Goal: Task Accomplishment & Management: Use online tool/utility

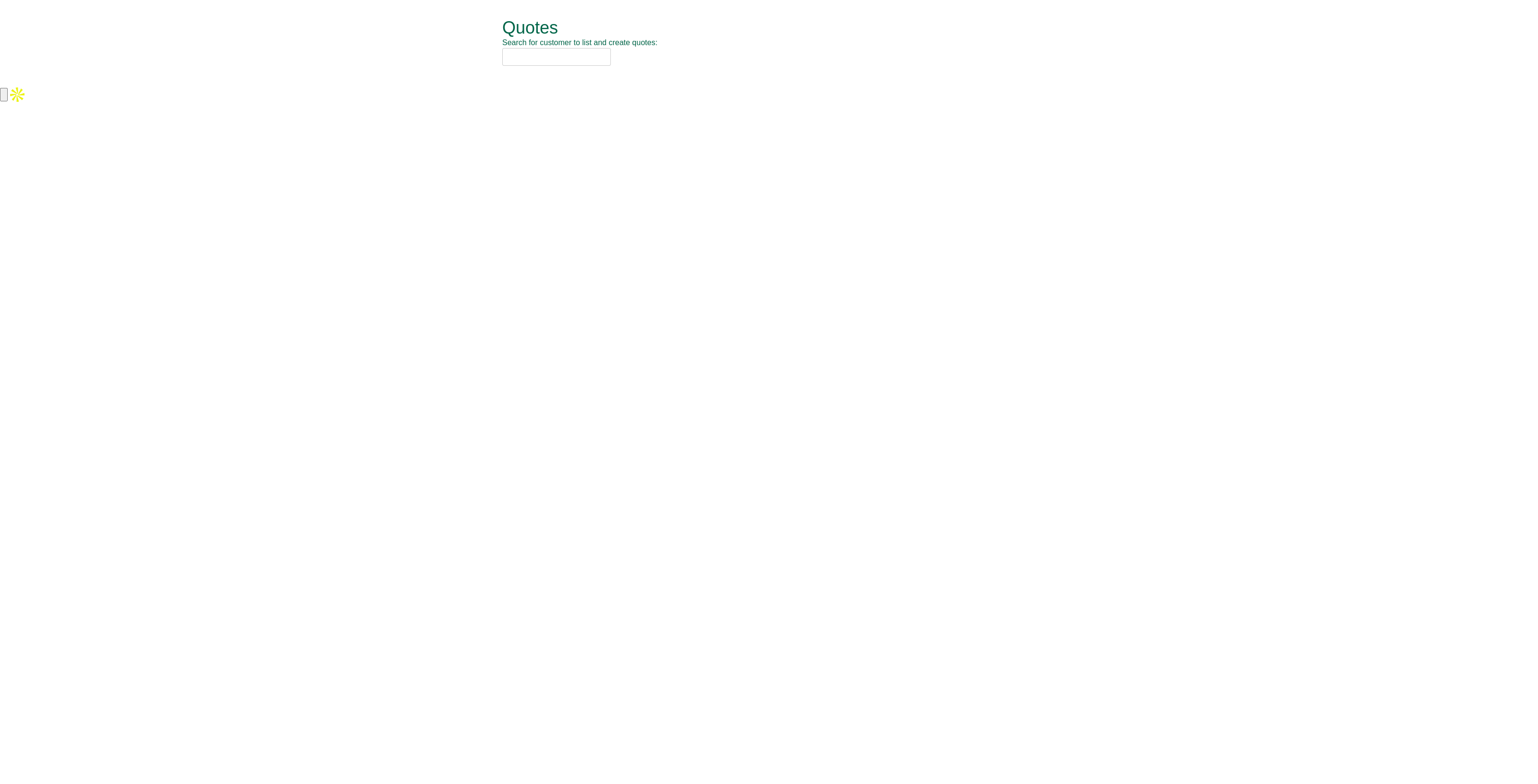
click at [524, 60] on input "text" at bounding box center [557, 56] width 109 height 18
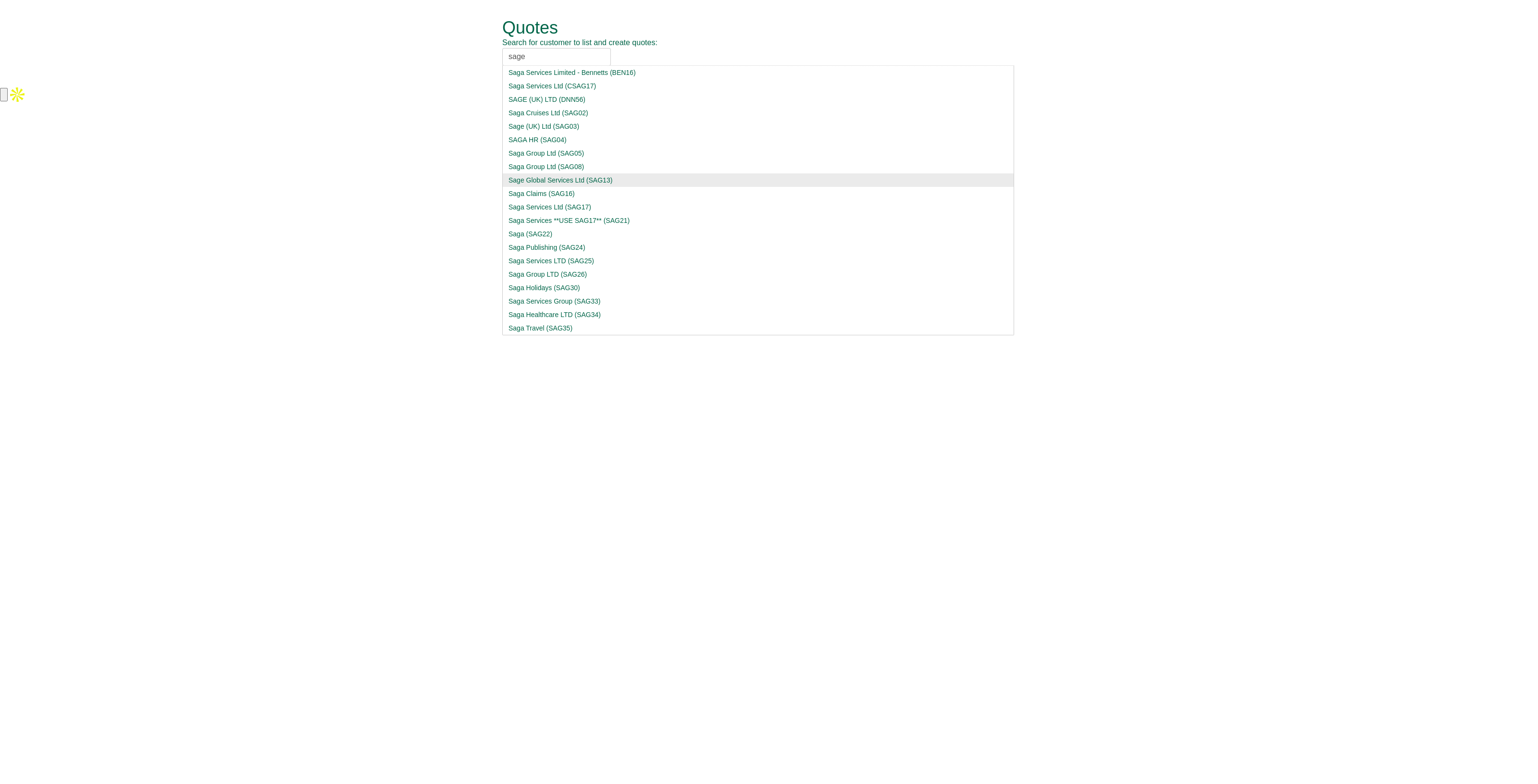
type input "sage"
click at [618, 180] on div "Sage Global Services Ltd (SAG13)" at bounding box center [758, 180] width 499 height 10
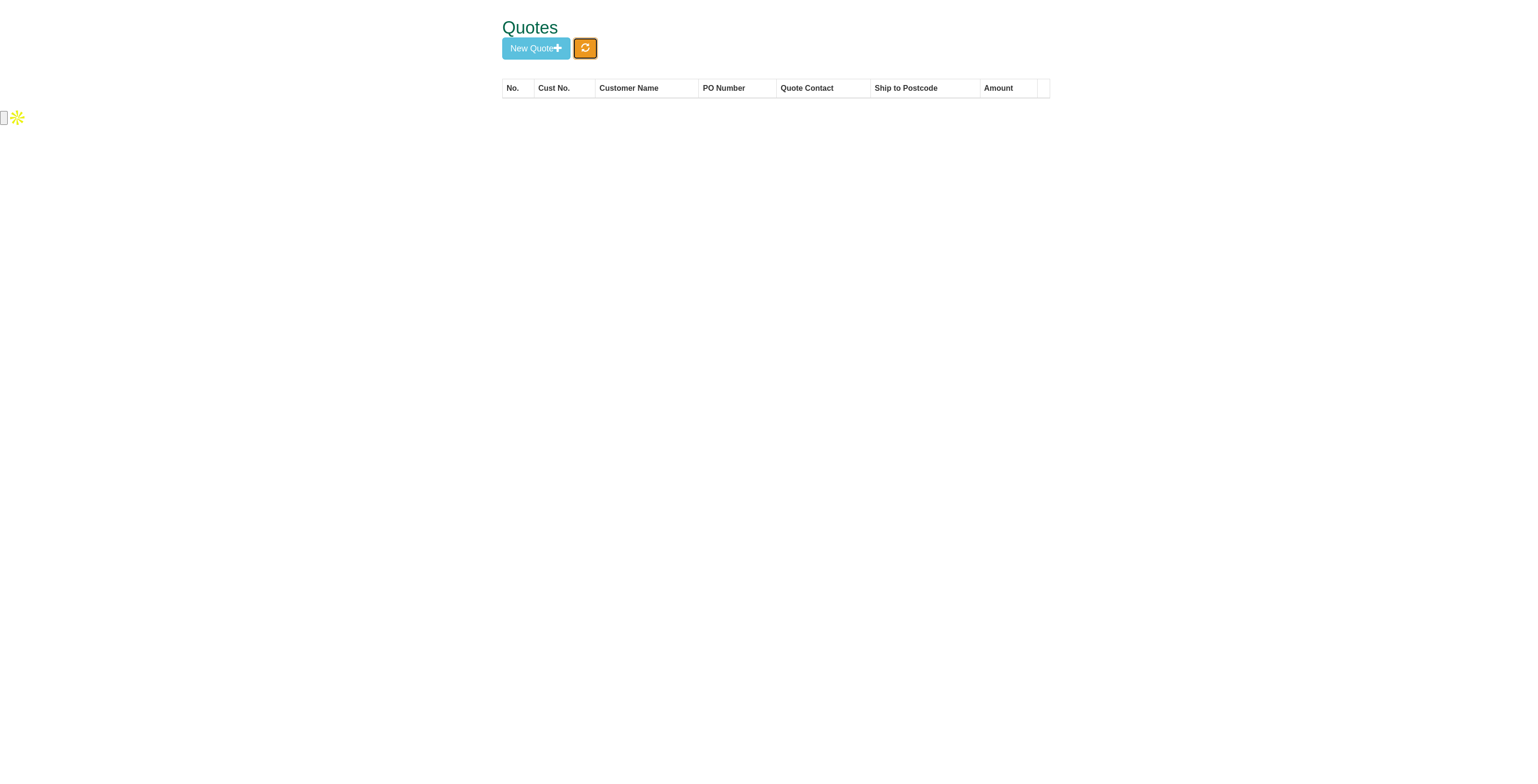
click at [594, 47] on button "button" at bounding box center [585, 49] width 25 height 22
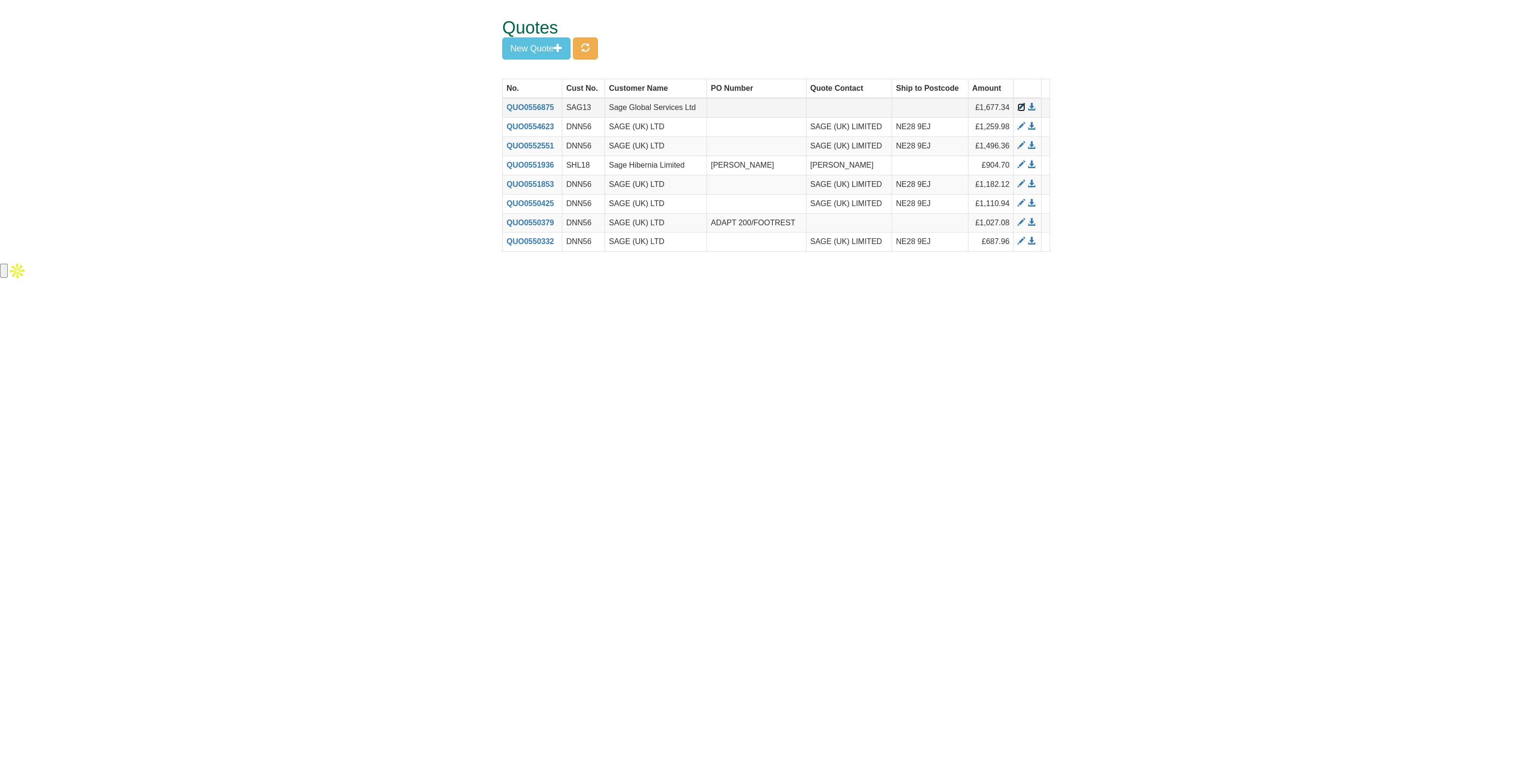
click at [1020, 106] on span at bounding box center [1021, 108] width 8 height 8
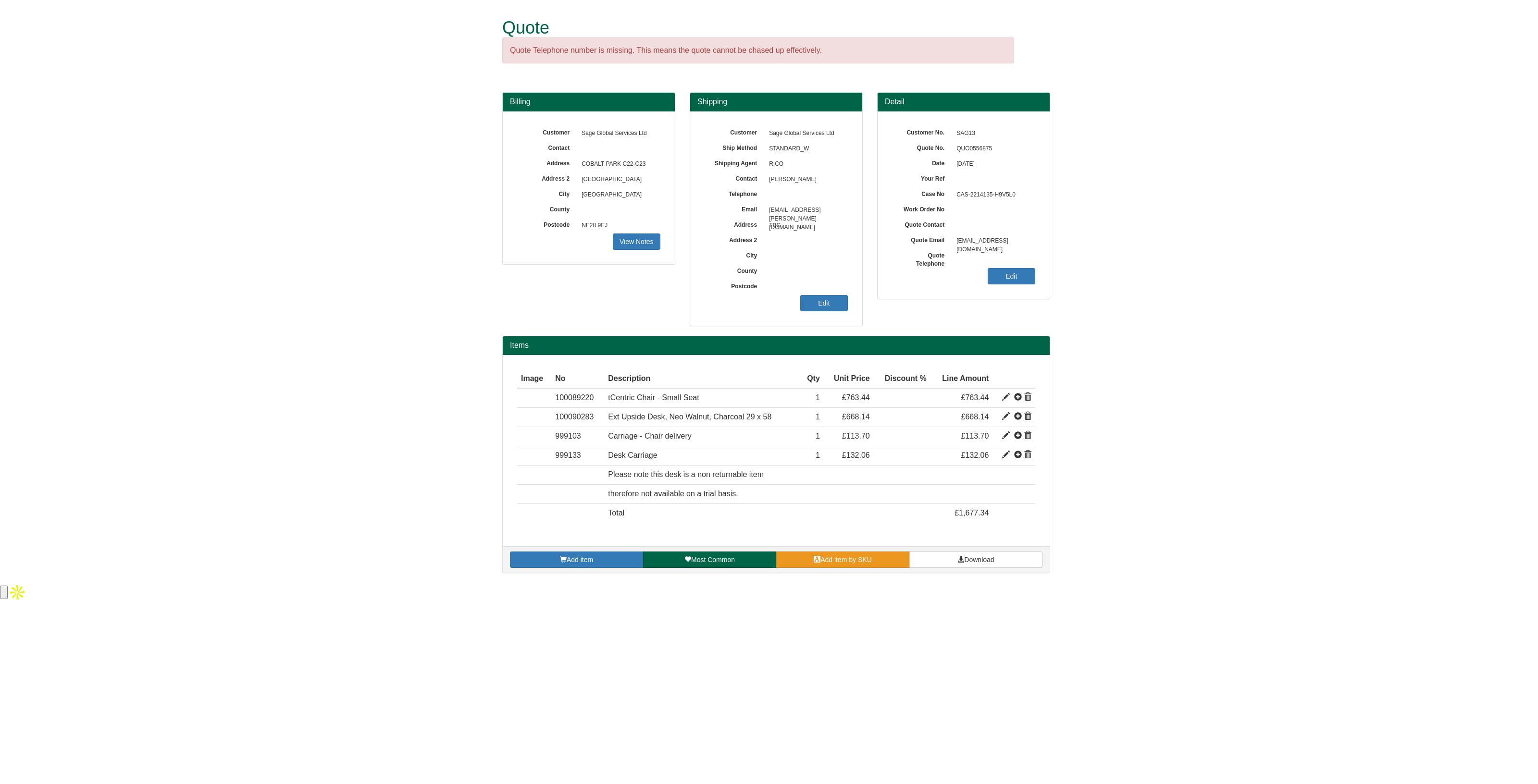
click at [814, 558] on span at bounding box center [817, 559] width 7 height 7
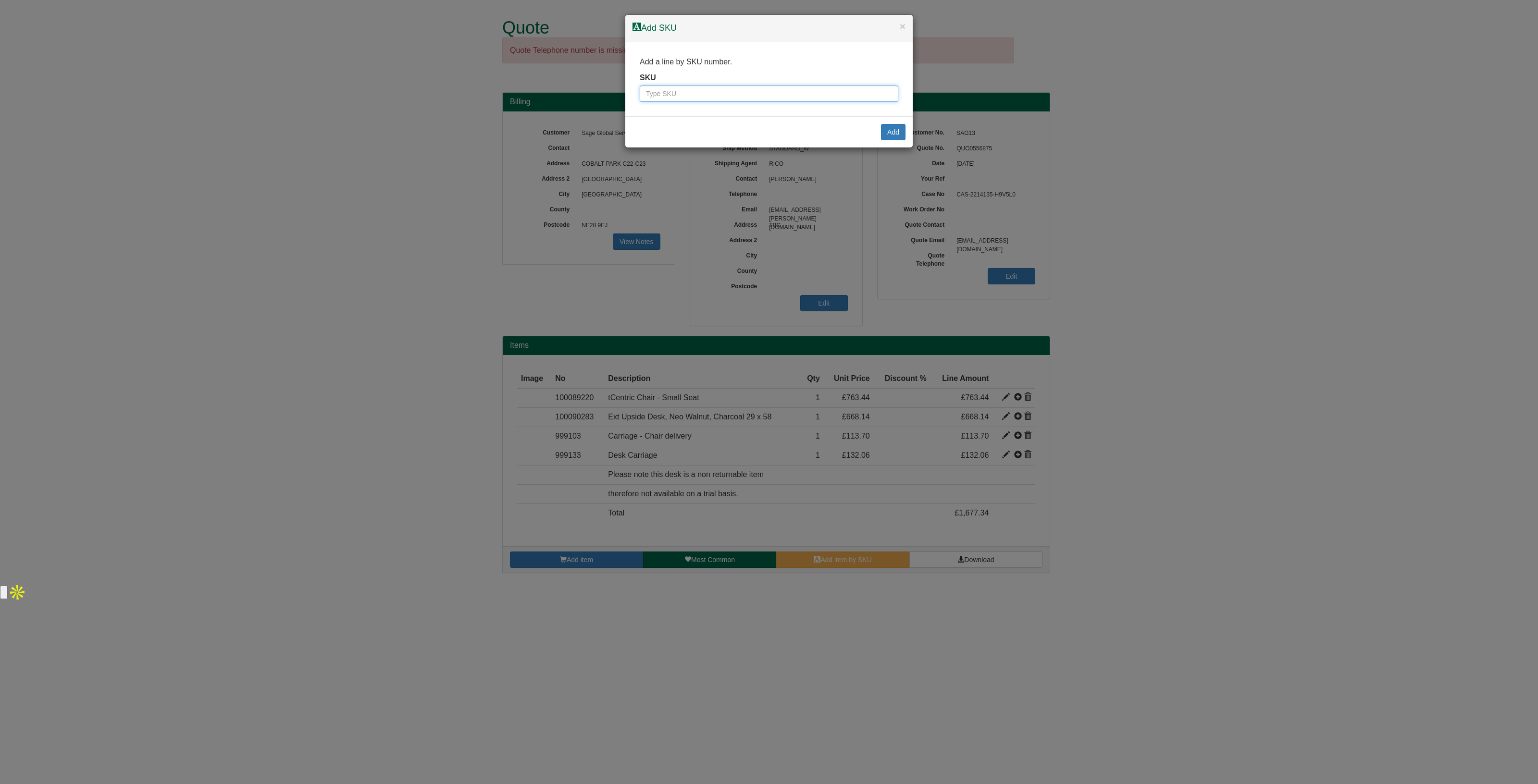
click at [674, 90] on input "text" at bounding box center [769, 93] width 258 height 16
paste input "100016112"
type input "100016112"
click at [899, 128] on button "Add" at bounding box center [893, 132] width 24 height 16
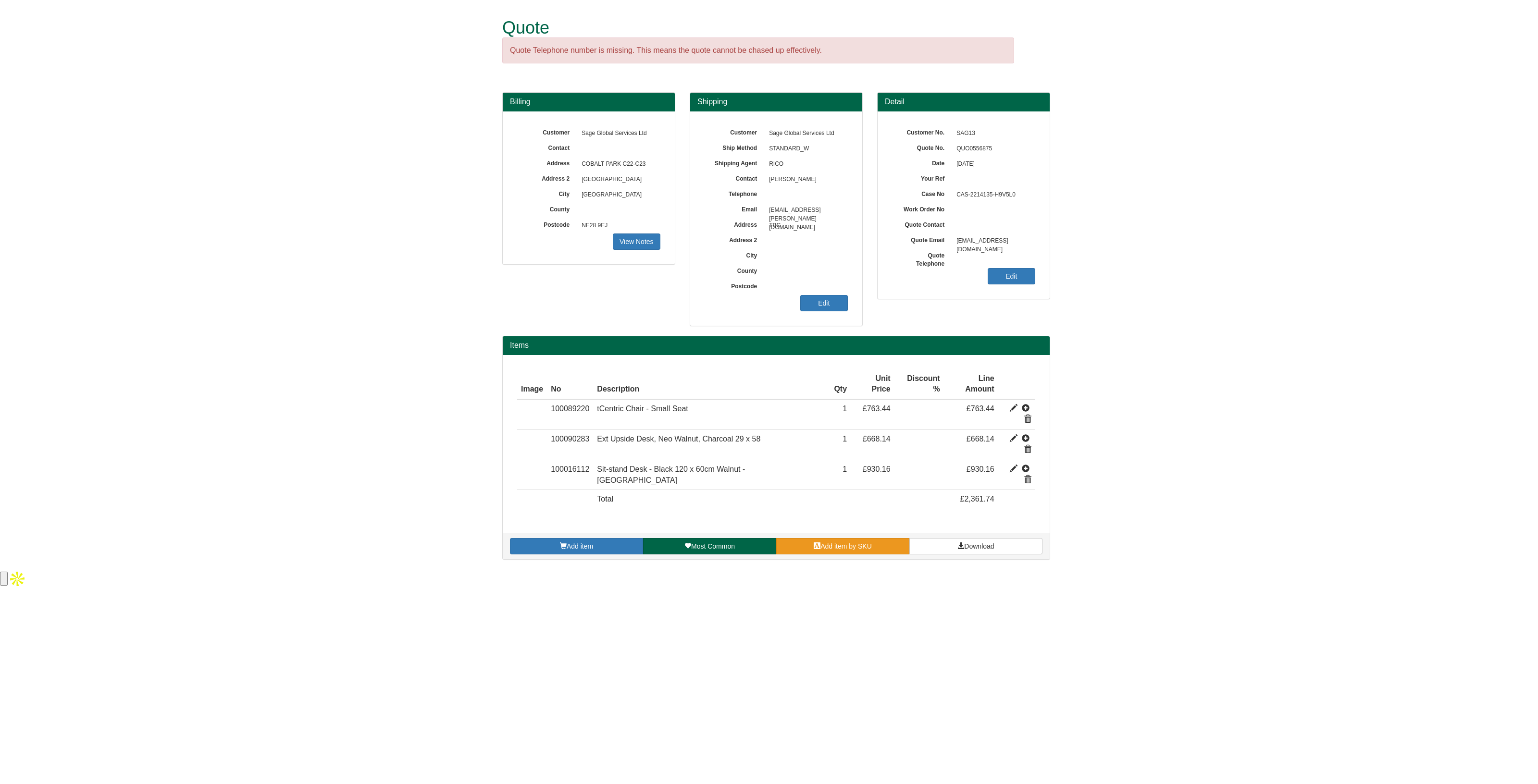
click at [866, 542] on span "Add item by SKU" at bounding box center [846, 546] width 51 height 8
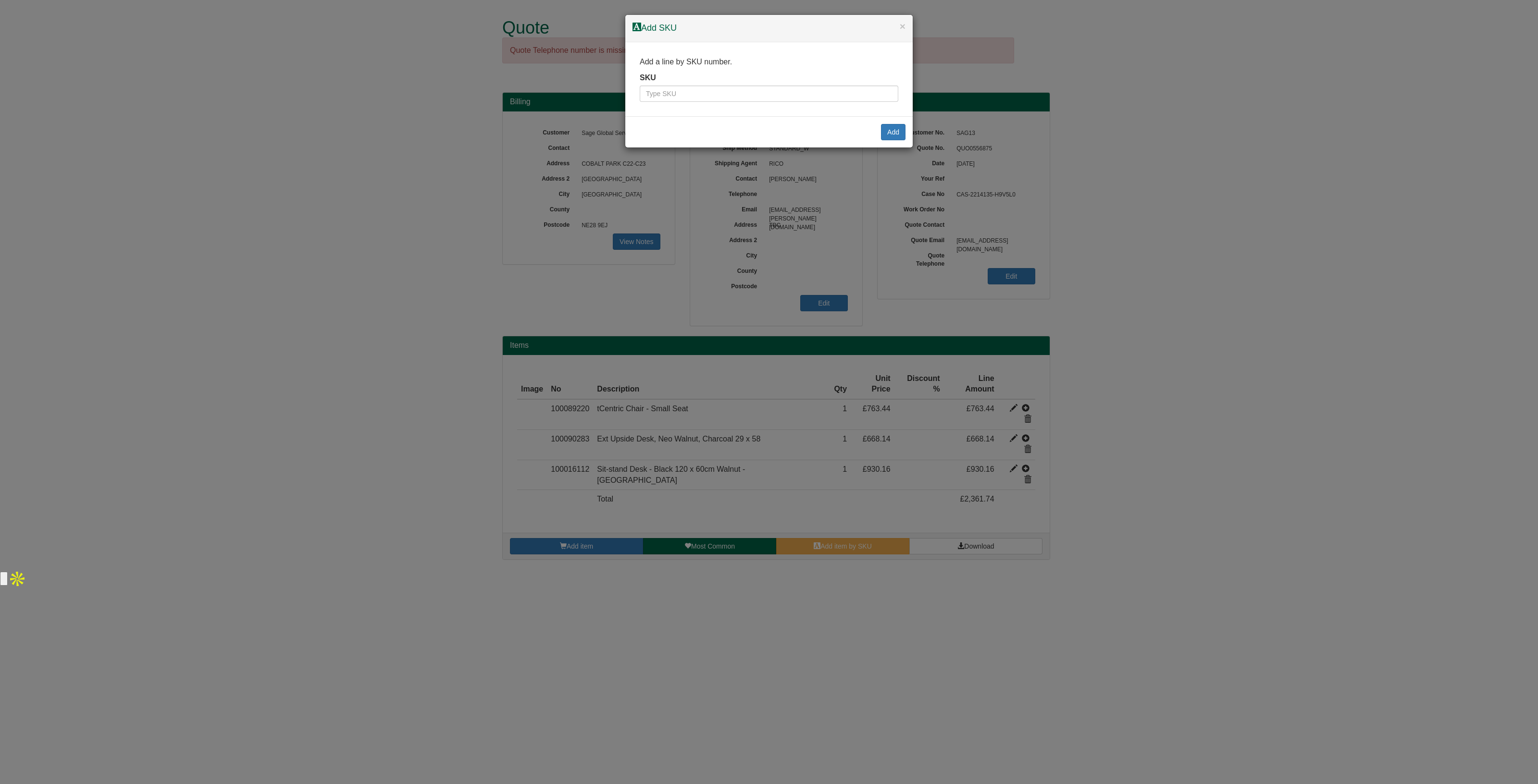
click at [683, 82] on div "SKU" at bounding box center [769, 87] width 258 height 29
click at [682, 85] on input "text" at bounding box center [769, 93] width 258 height 16
paste input "100016121"
type input "100016121"
click at [893, 130] on button "Add" at bounding box center [893, 132] width 24 height 16
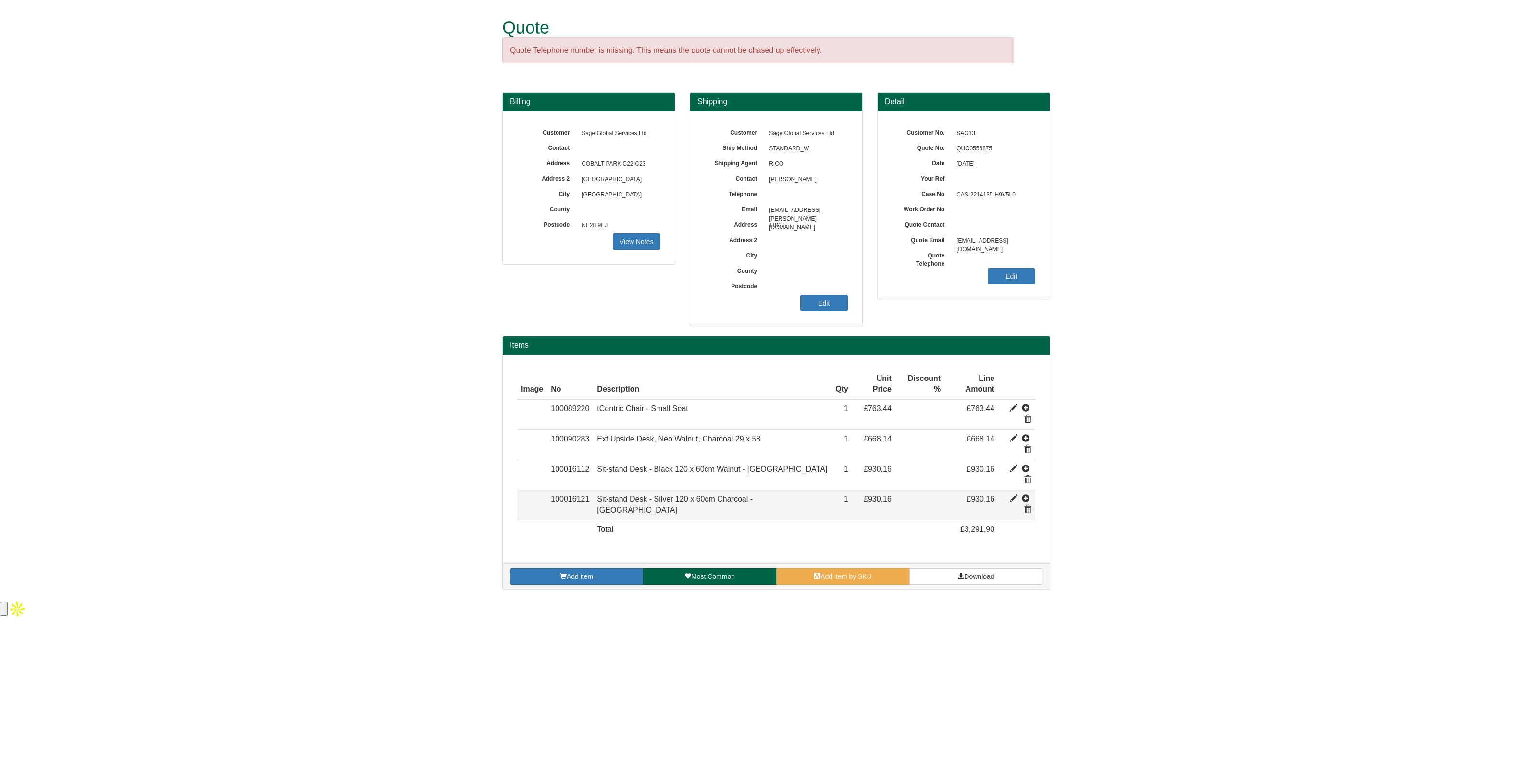
click at [1026, 506] on span at bounding box center [1028, 510] width 8 height 8
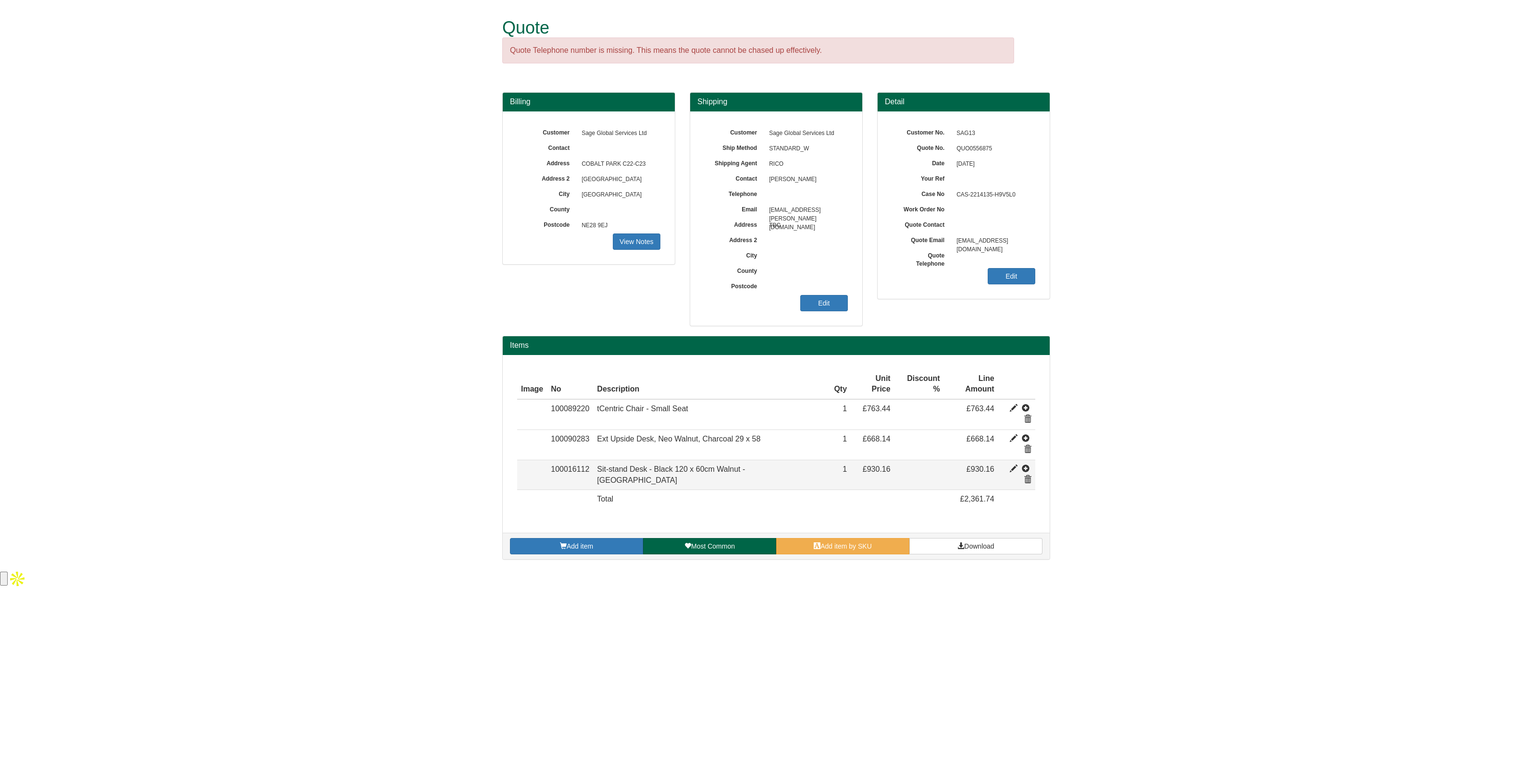
click at [1010, 465] on span at bounding box center [1014, 469] width 8 height 8
type input "Sit-stand Desk - Black 120 x 60cm Walnut - USA"
type input "930.16"
type input "1"
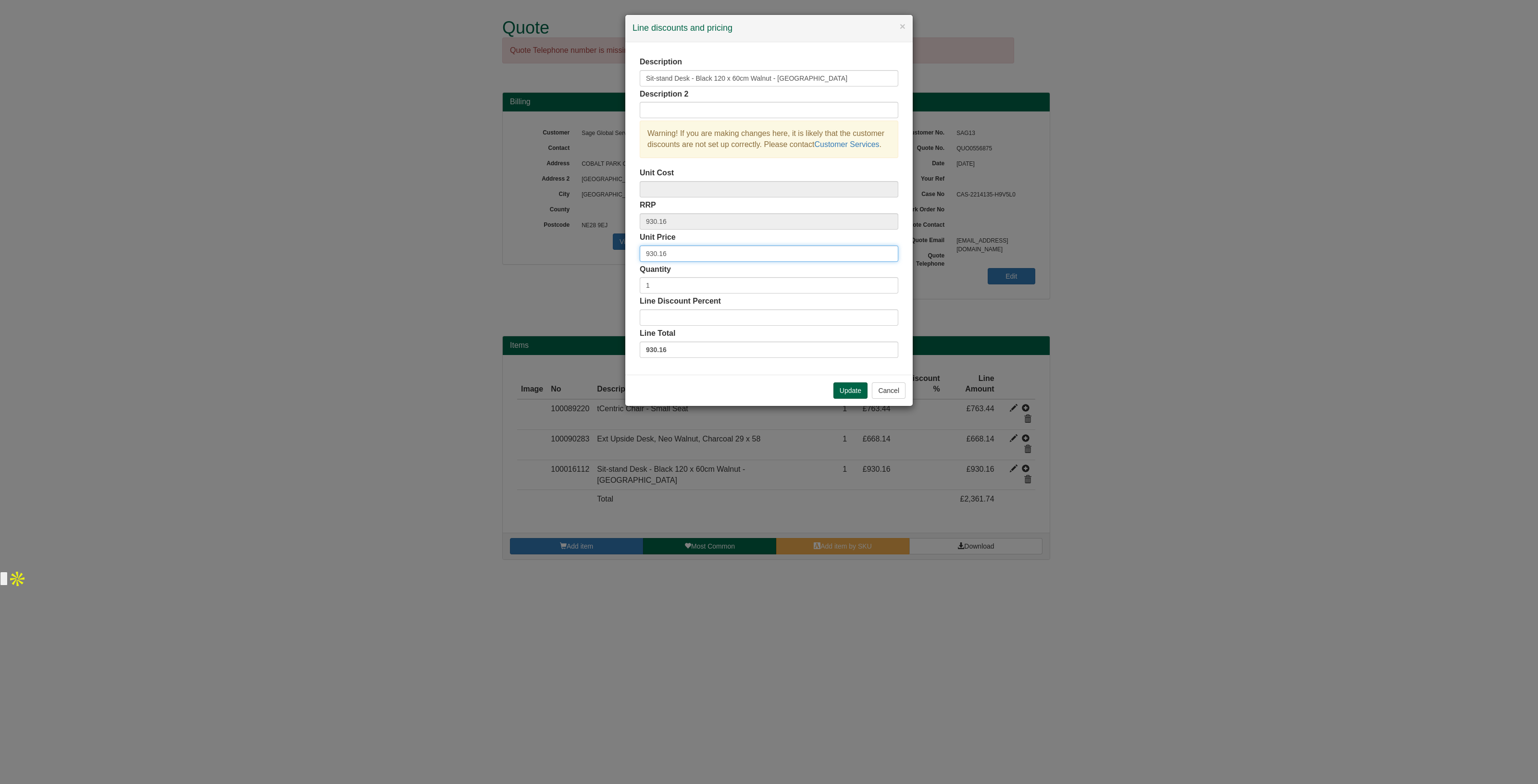
drag, startPoint x: 680, startPoint y: 253, endPoint x: 548, endPoint y: 244, distance: 132.3
click at [548, 244] on div "× Line discounts and pricing Description Sit-stand Desk - Black 120 x 60cm Waln…" at bounding box center [769, 392] width 1538 height 784
type input "668.14"
click at [848, 387] on button "Update" at bounding box center [851, 390] width 34 height 16
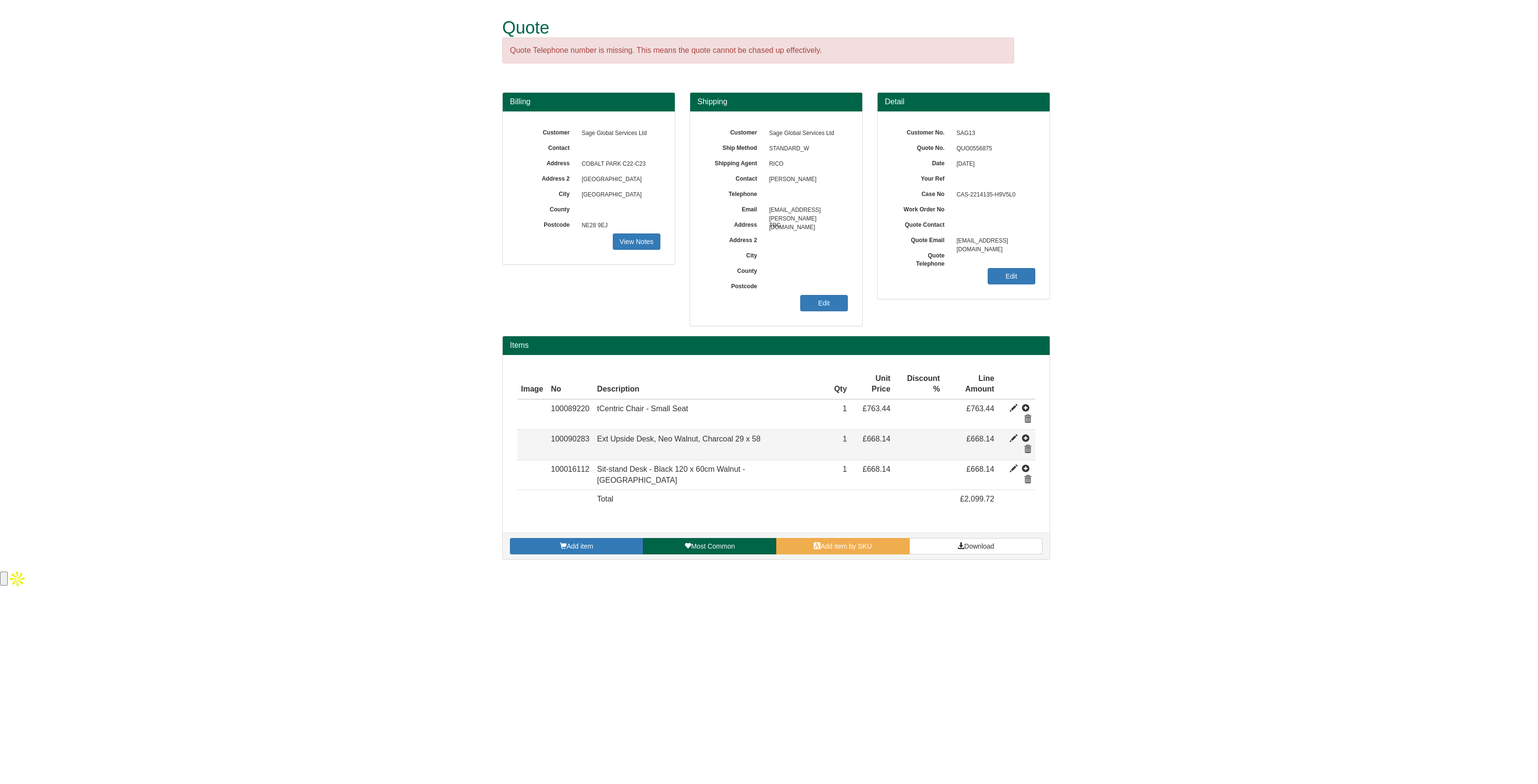
click at [1028, 446] on span at bounding box center [1028, 450] width 8 height 8
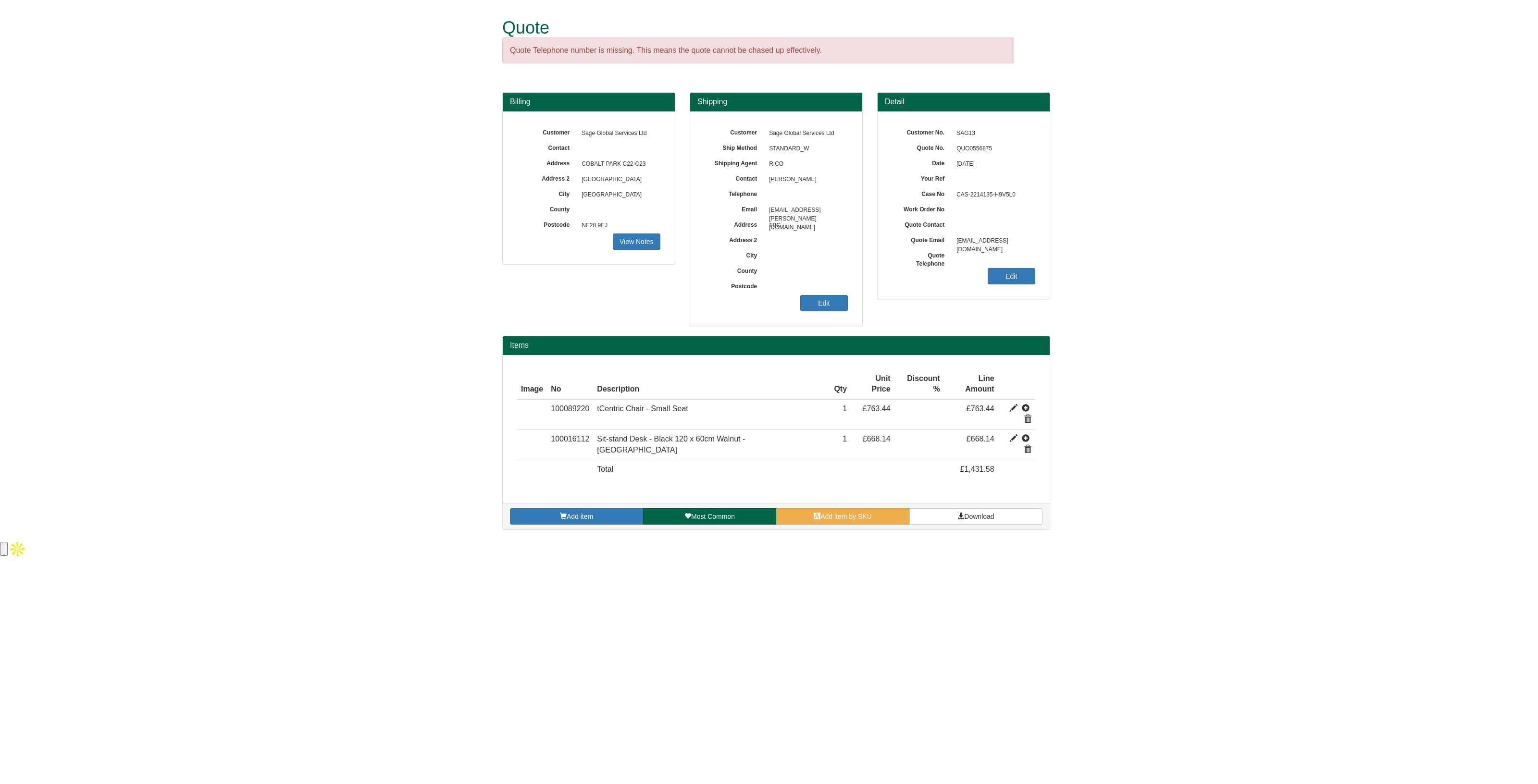
drag, startPoint x: 861, startPoint y: 570, endPoint x: 608, endPoint y: 164, distance: 478.4
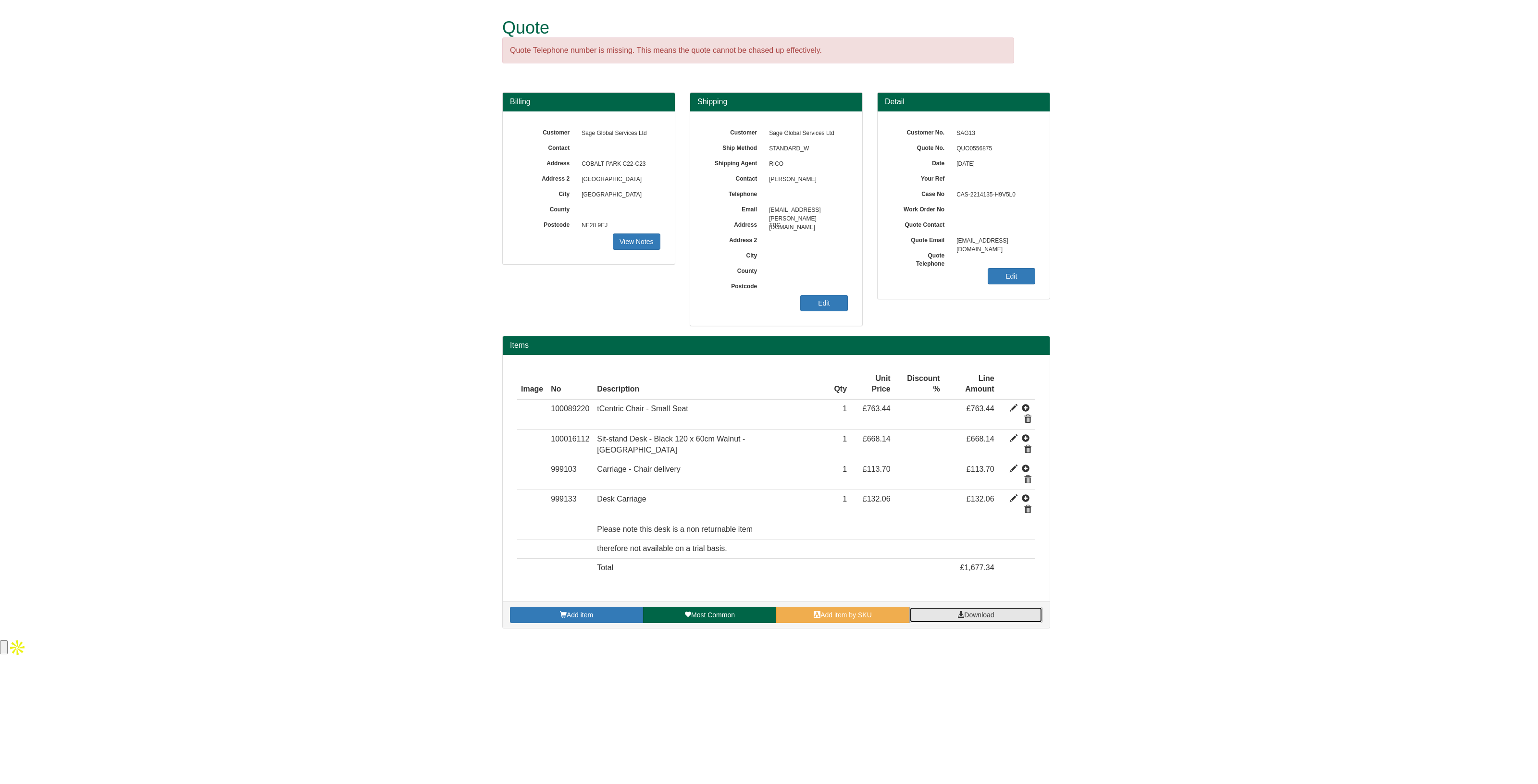
click at [961, 611] on span at bounding box center [961, 614] width 7 height 7
